Goal: Information Seeking & Learning: Learn about a topic

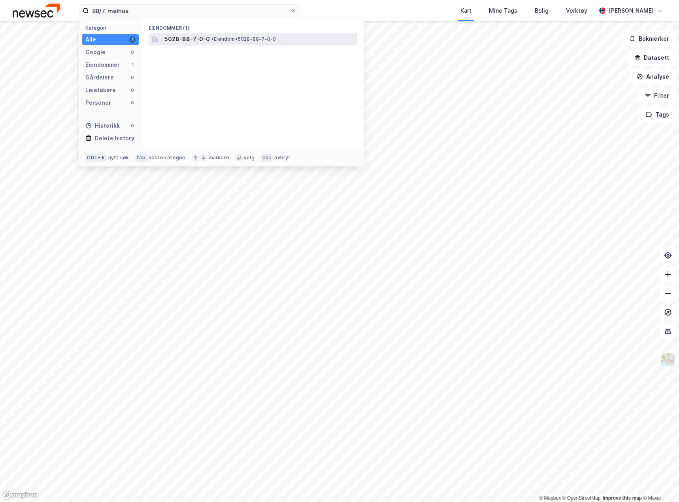
type input "88/7, melhus"
click at [186, 38] on span "5028-88-7-0-0" at bounding box center [186, 38] width 45 height 9
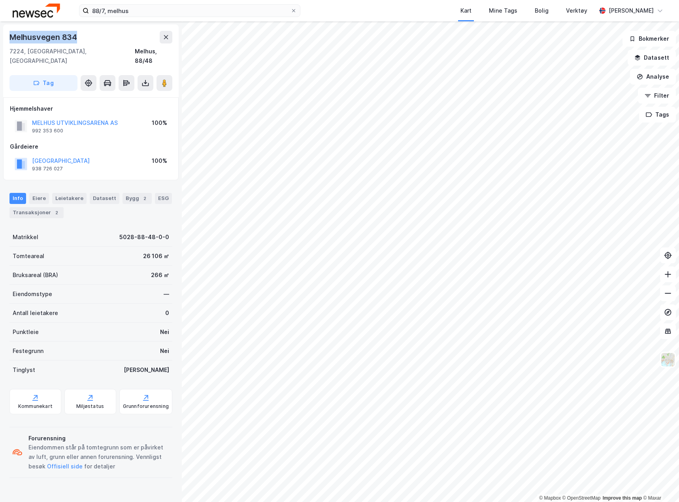
drag, startPoint x: 77, startPoint y: 37, endPoint x: 11, endPoint y: 36, distance: 65.2
click at [11, 36] on div "Melhusvegen 834" at bounding box center [43, 37] width 69 height 13
copy div "Melhusvegen 834"
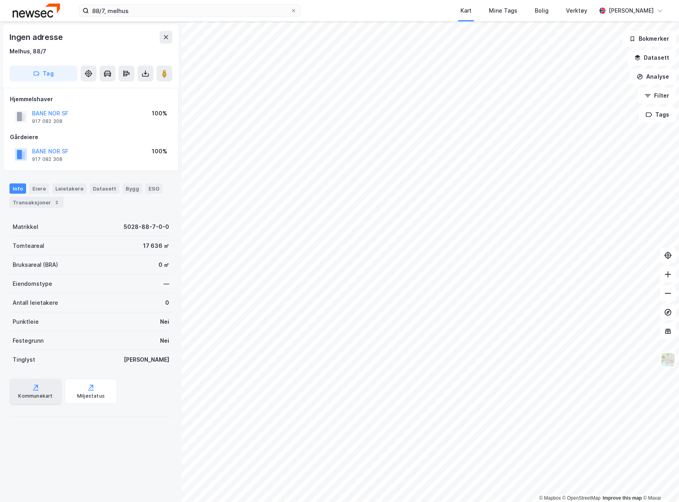
click at [32, 388] on icon at bounding box center [36, 387] width 8 height 8
